Goal: Communication & Community: Share content

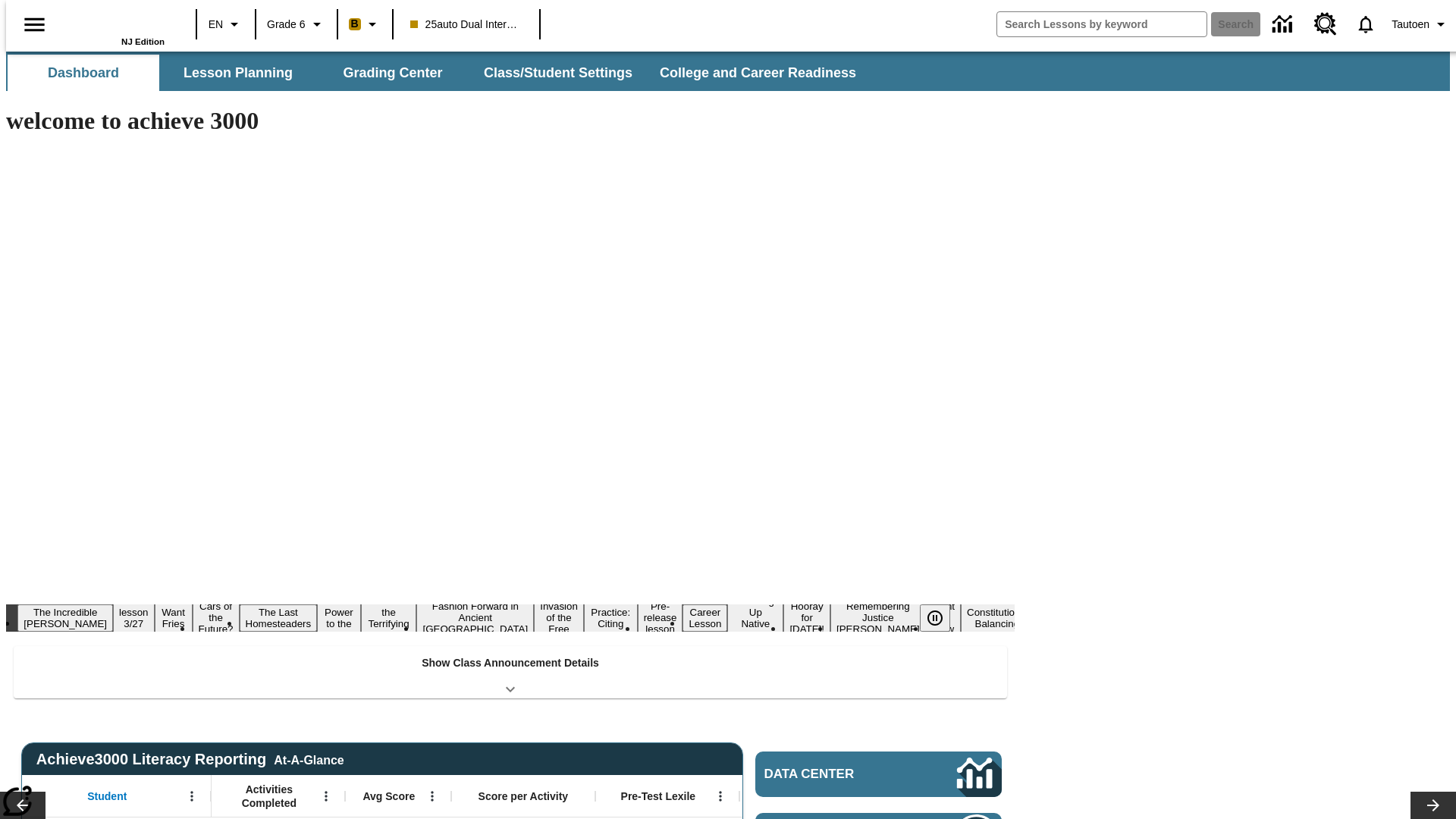
type input "-1"
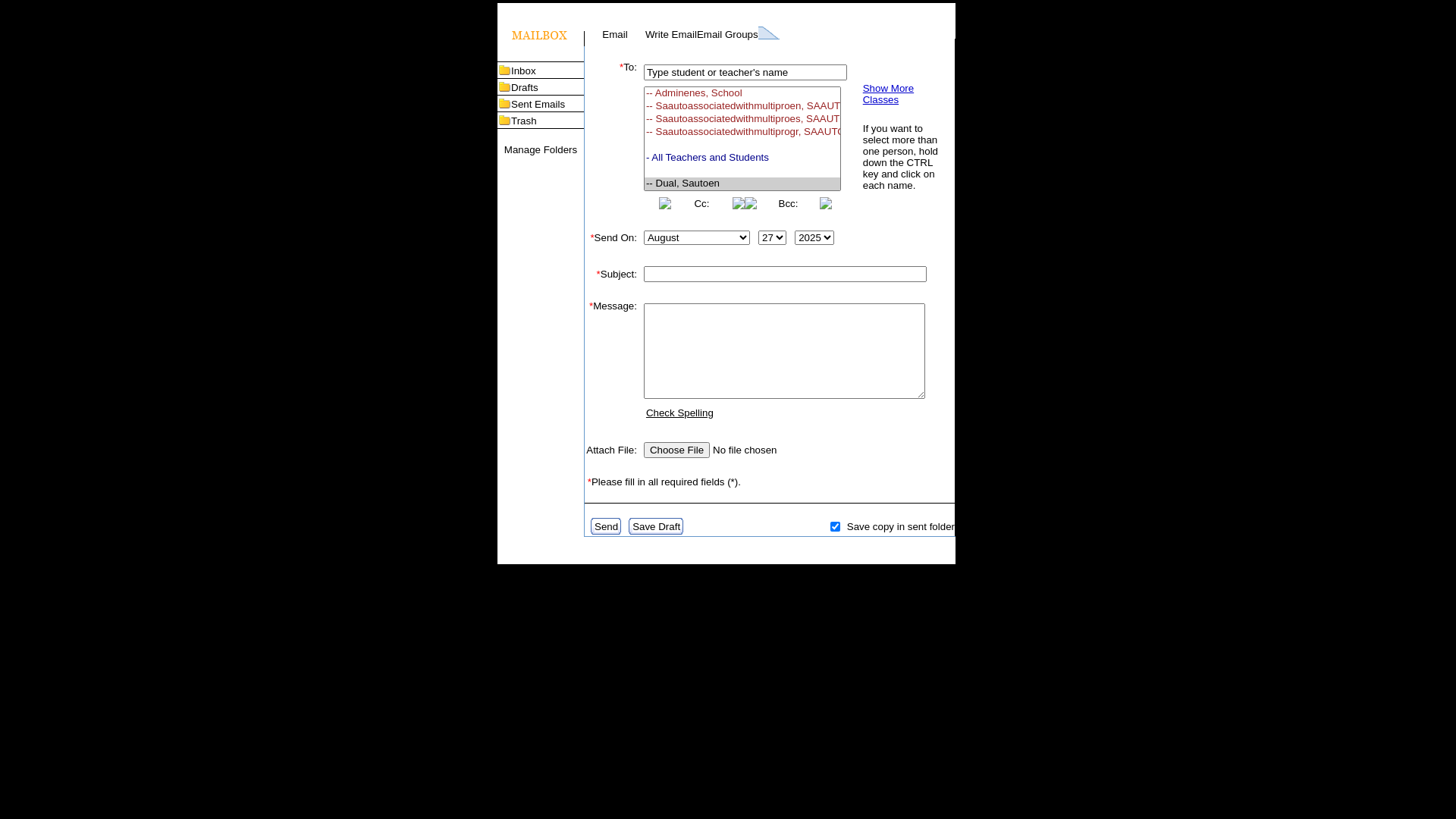
select select "U,21476361,1"
type input "Autotest-XRqVDLOxhH"
type textarea "email body message"
